Goal: Navigation & Orientation: Find specific page/section

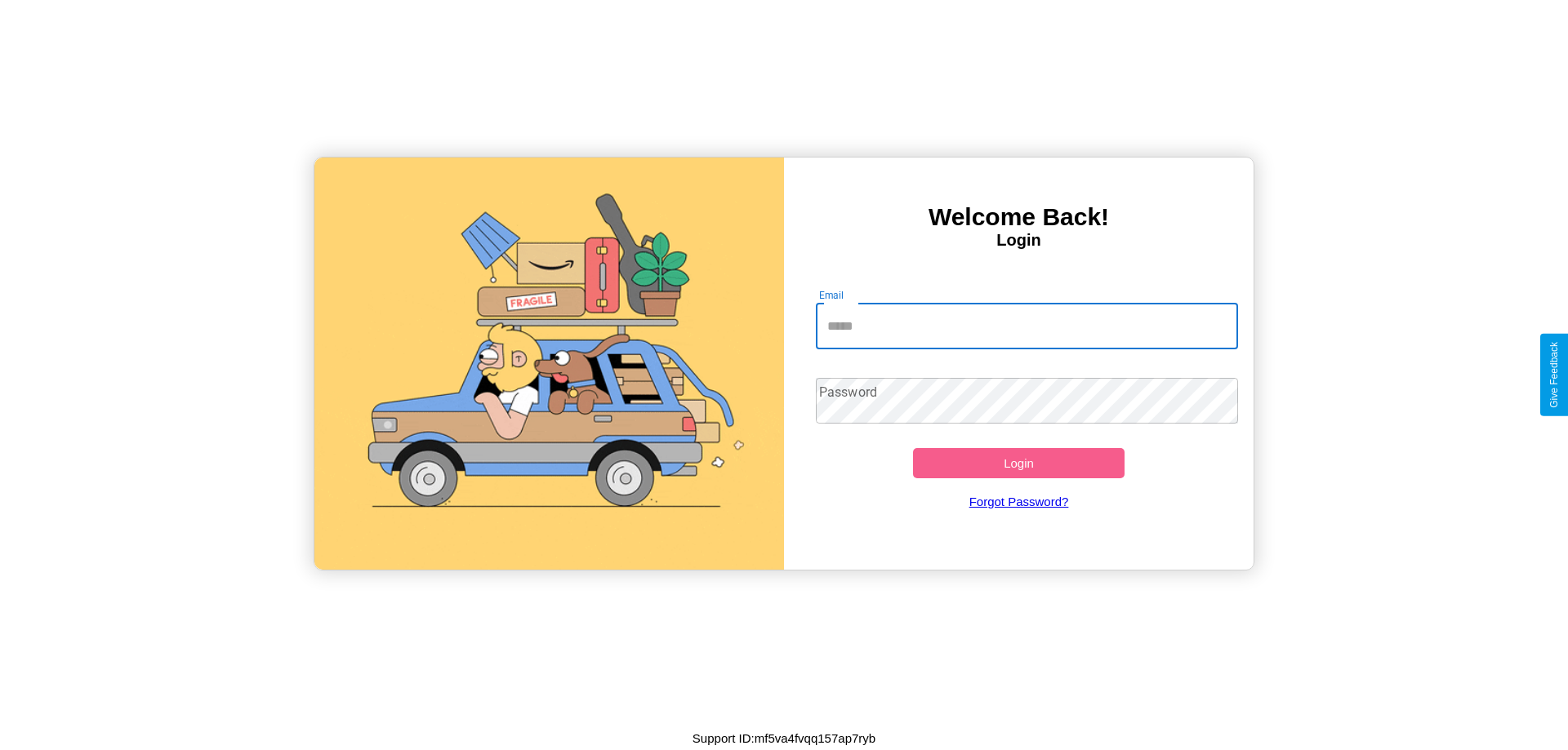
click at [1026, 326] on input "Email" at bounding box center [1027, 326] width 423 height 46
type input "**********"
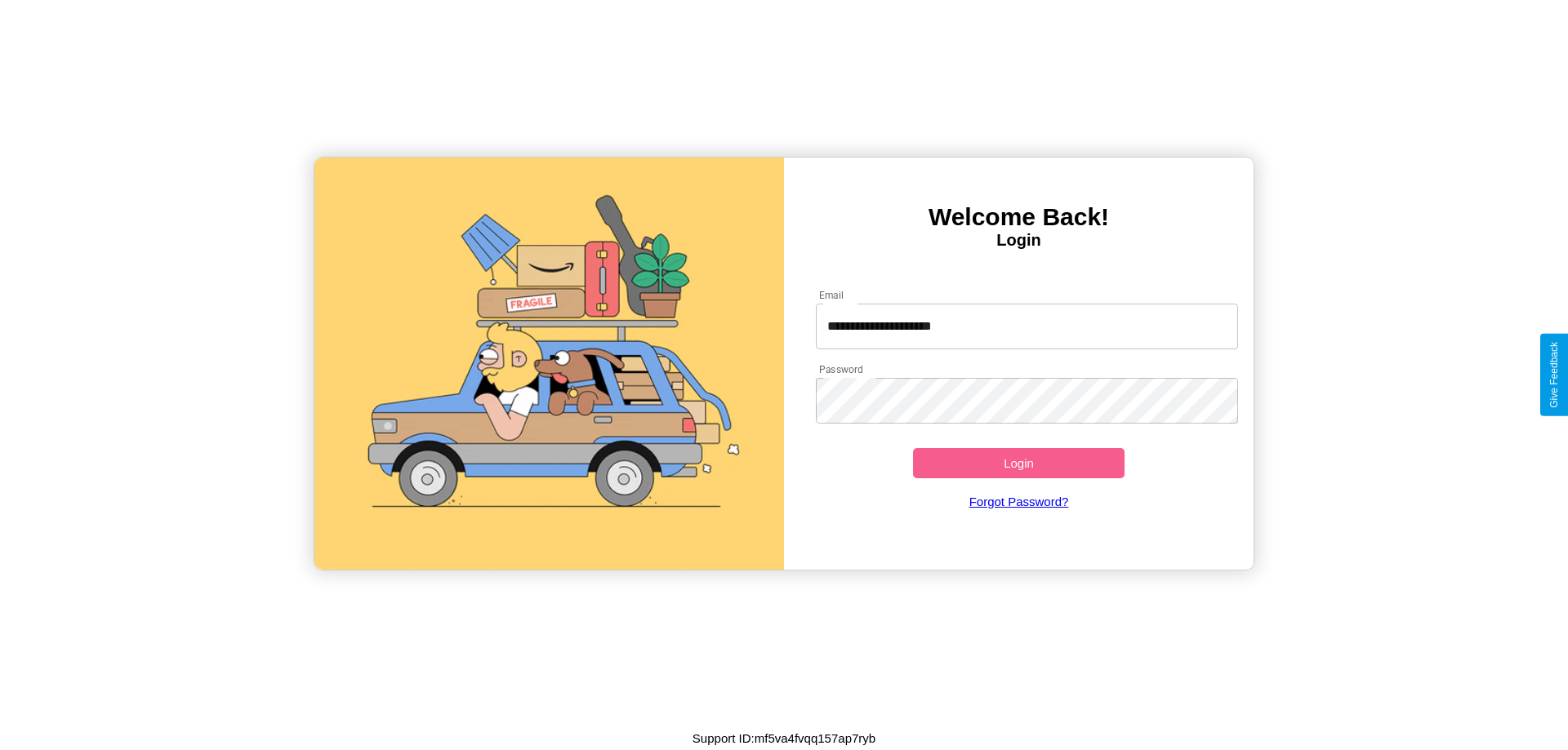
click at [1018, 463] on button "Login" at bounding box center [1019, 463] width 212 height 31
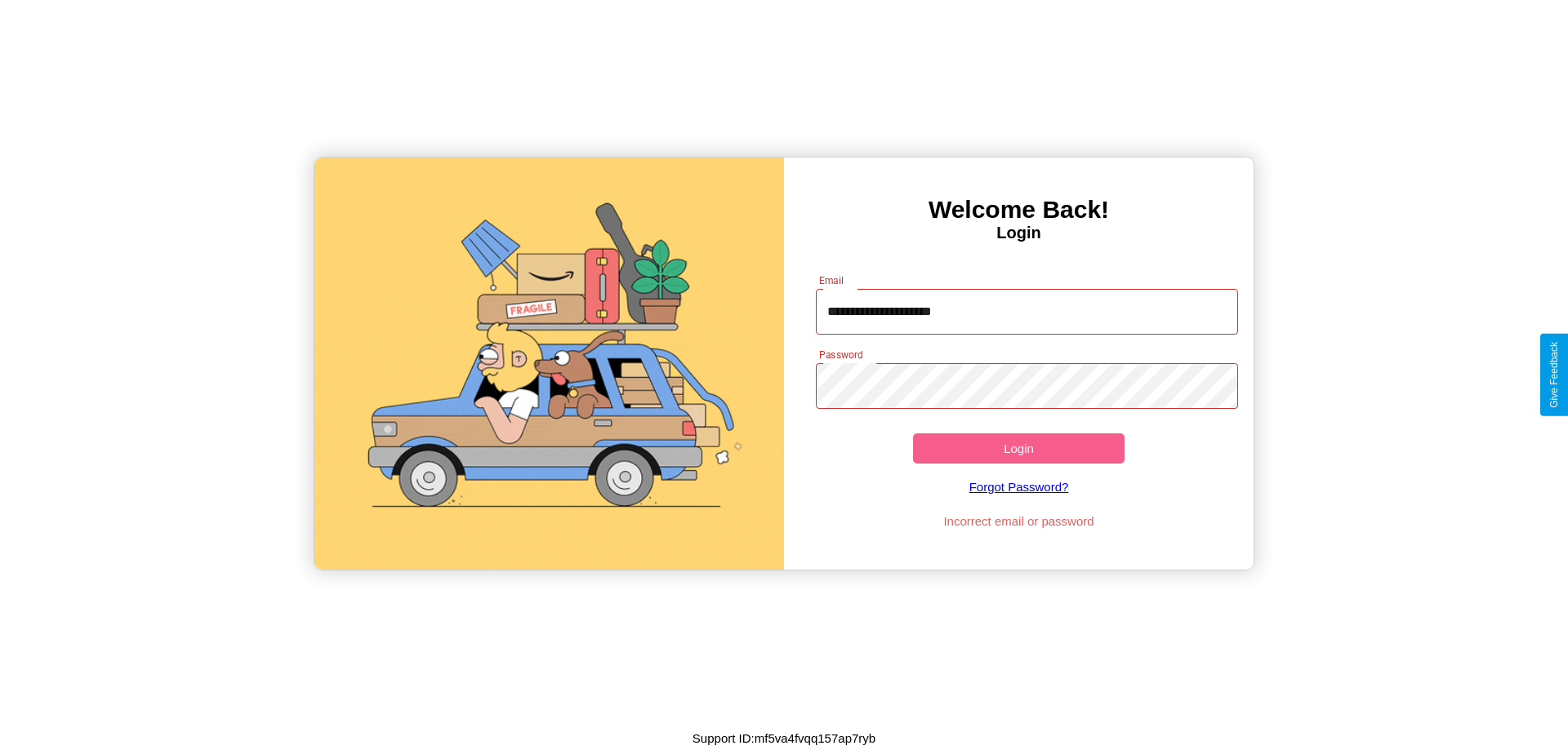
click at [1018, 448] on button "Login" at bounding box center [1019, 448] width 212 height 31
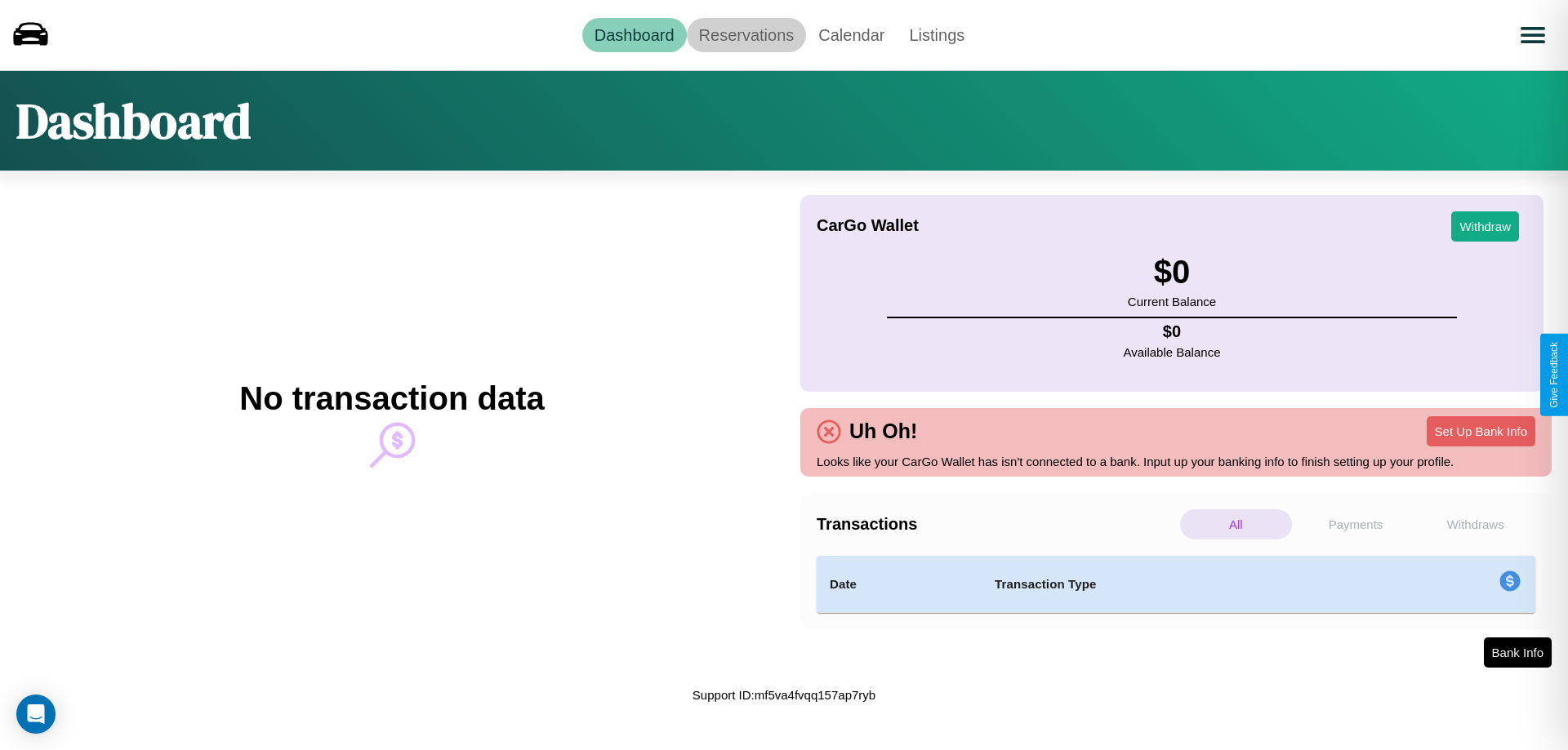
click at [745, 34] on link "Reservations" at bounding box center [746, 35] width 120 height 34
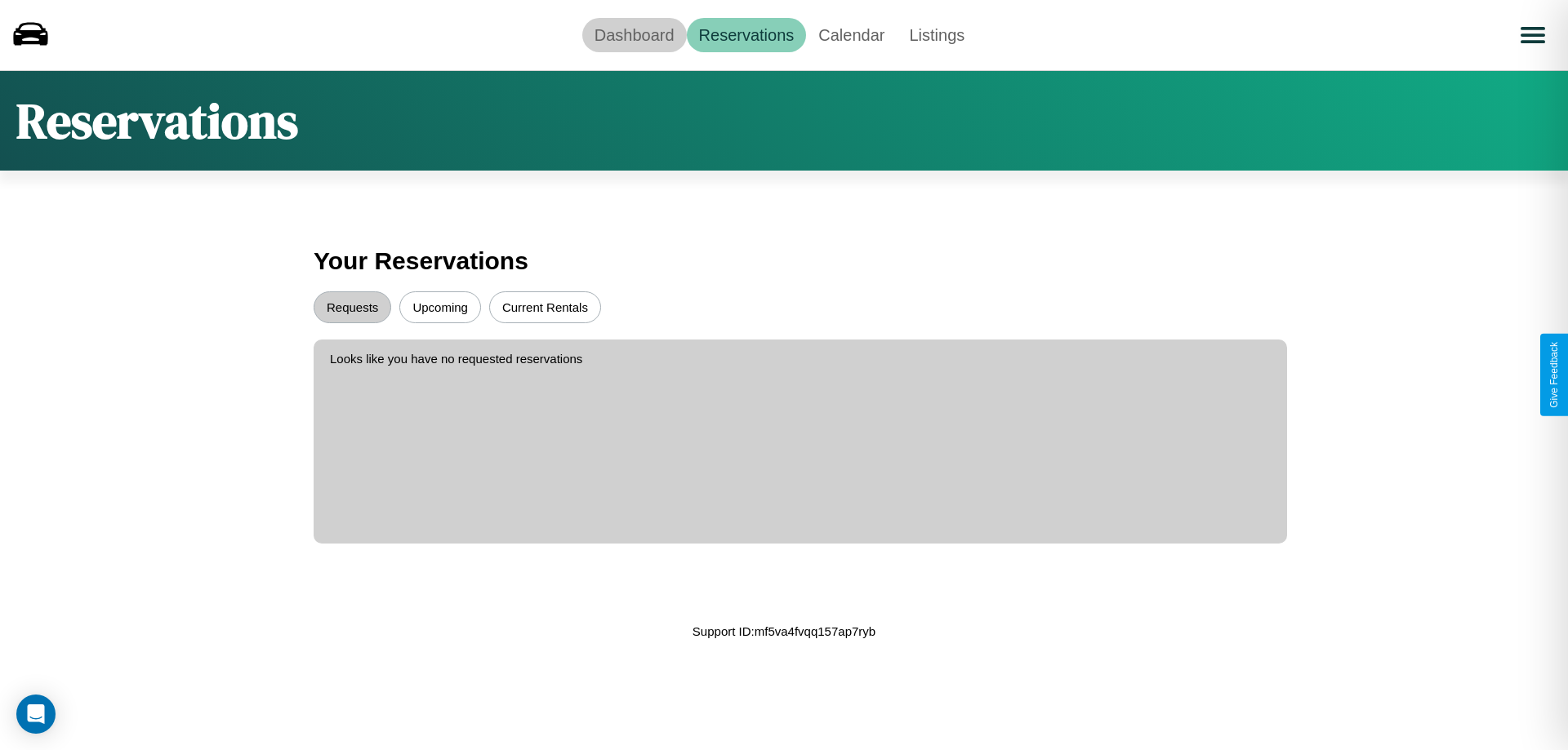
click at [634, 34] on link "Dashboard" at bounding box center [634, 35] width 104 height 34
